Goal: Obtain resource: Obtain resource

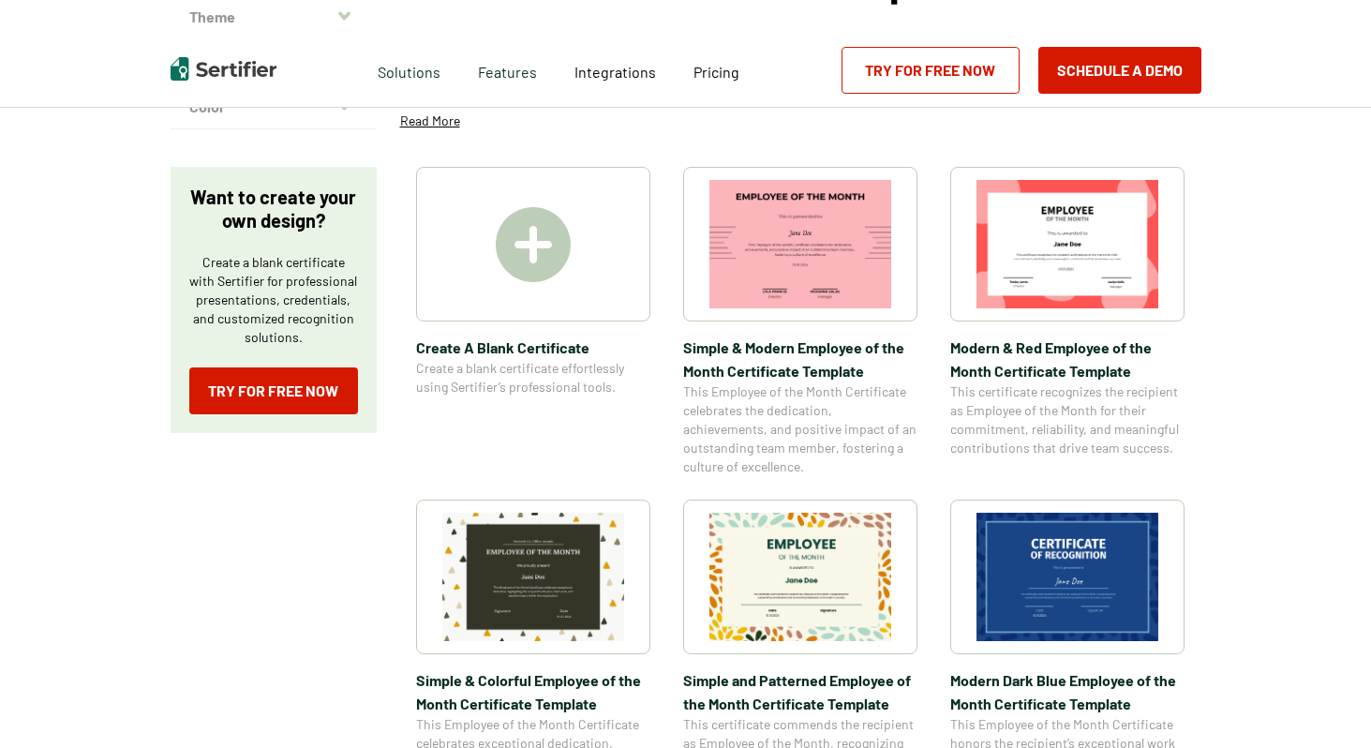
scroll to position [255, 0]
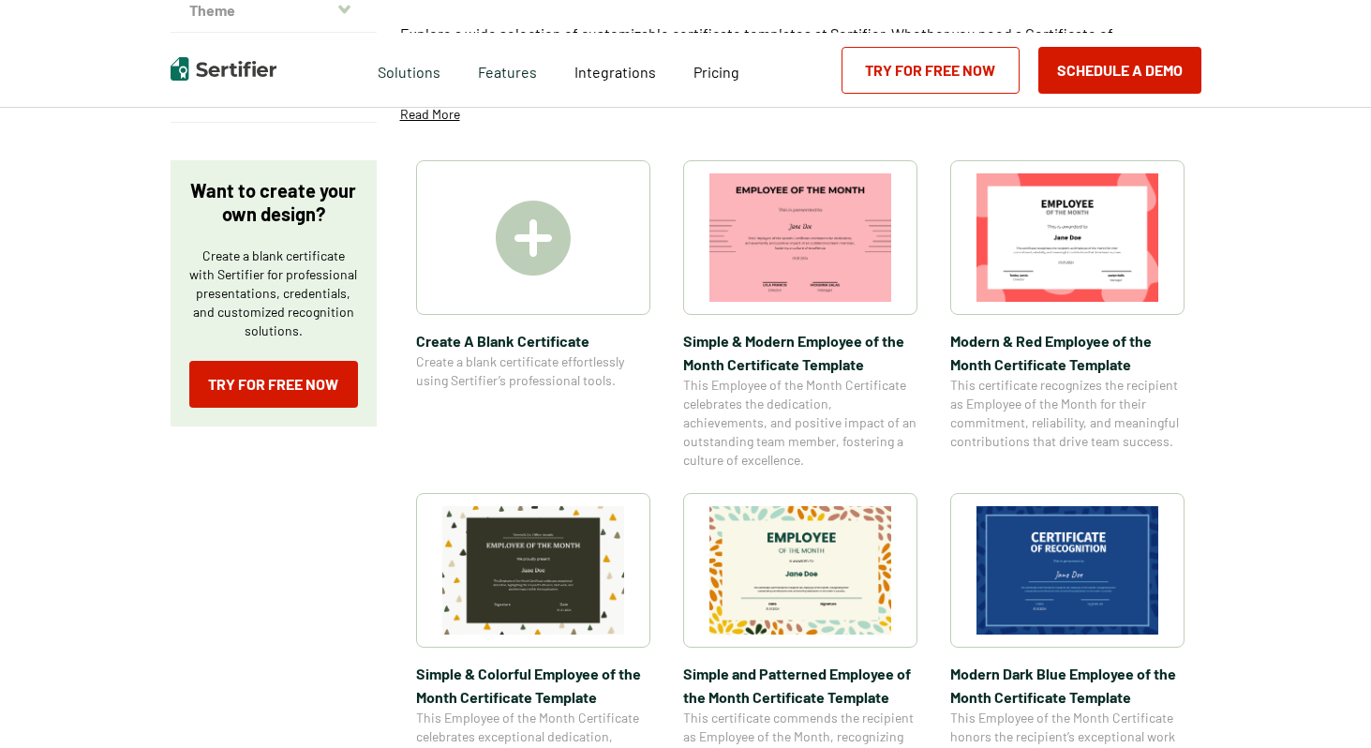
click at [799, 281] on img at bounding box center [800, 237] width 182 height 128
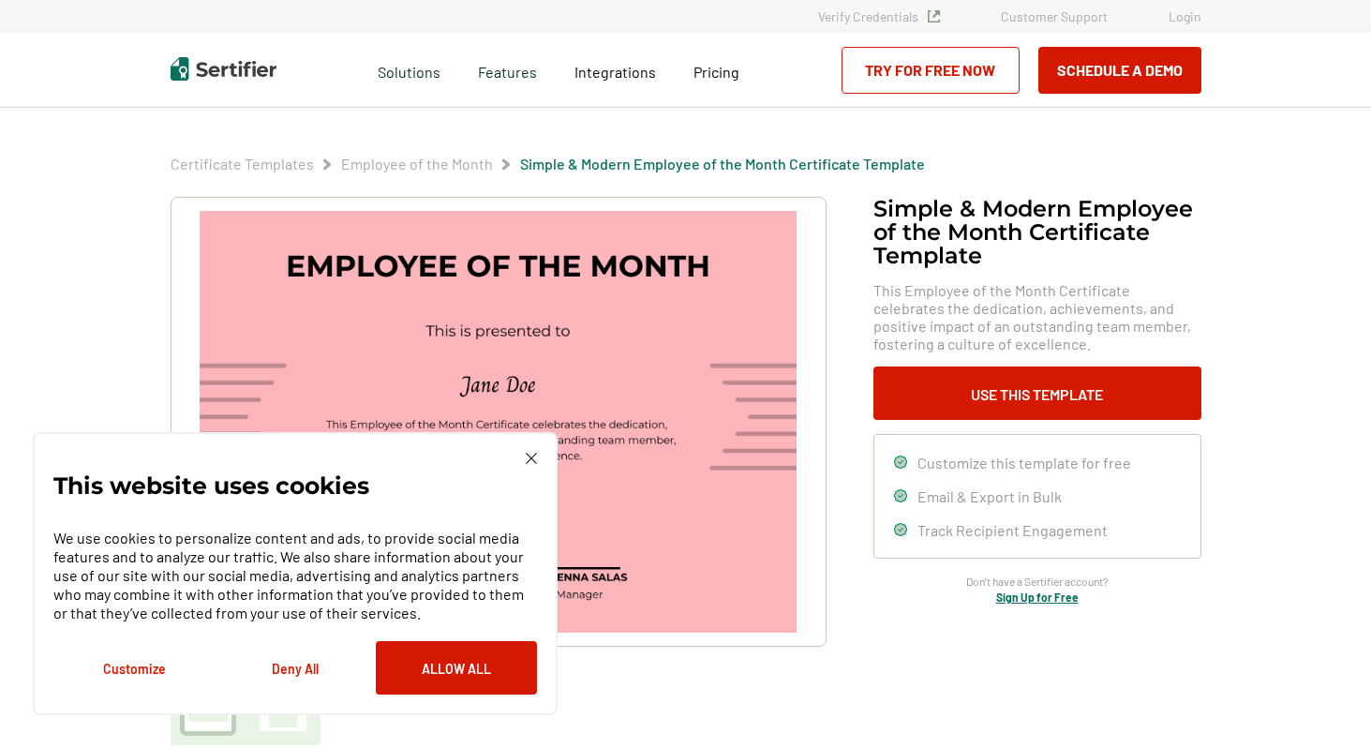
click at [528, 461] on img at bounding box center [531, 457] width 11 height 11
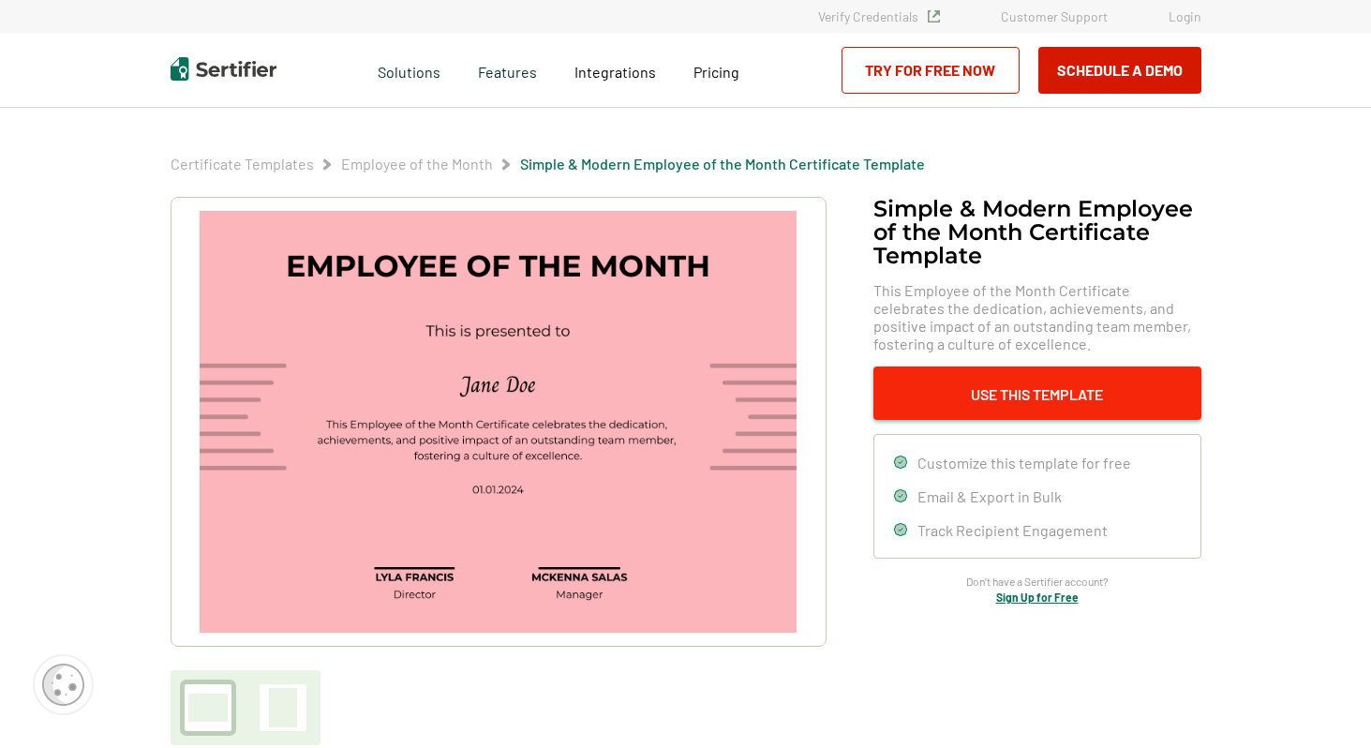
click at [956, 387] on button "Use This Template" at bounding box center [1037, 392] width 328 height 53
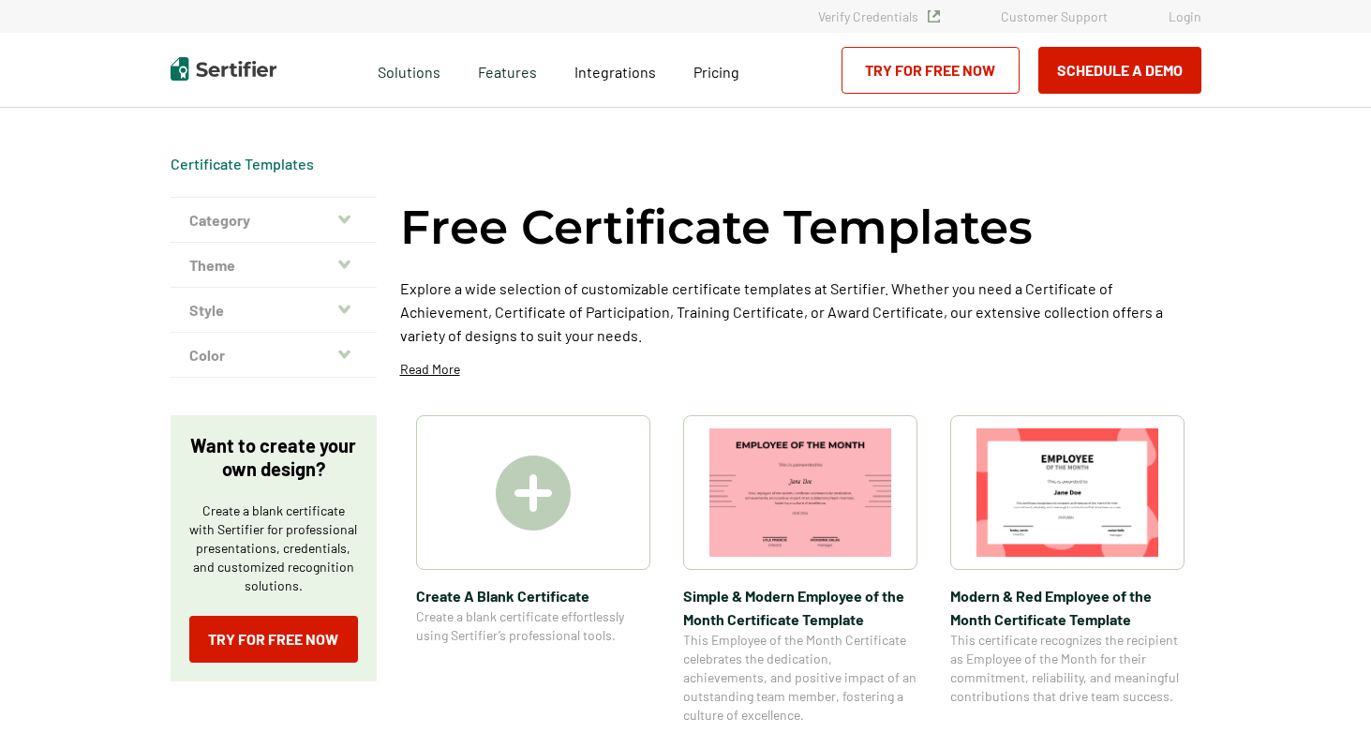
scroll to position [255, 0]
